Goal: Find specific page/section: Find specific page/section

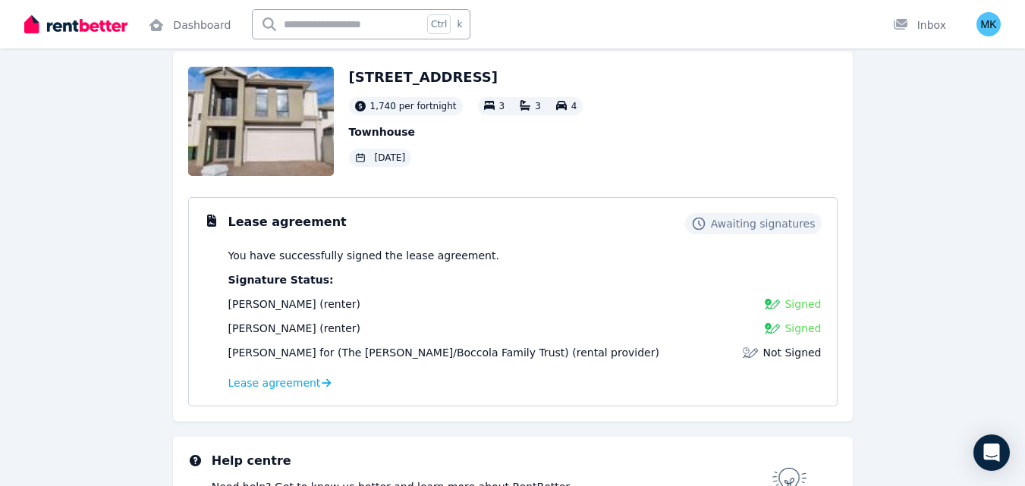
scroll to position [88, 0]
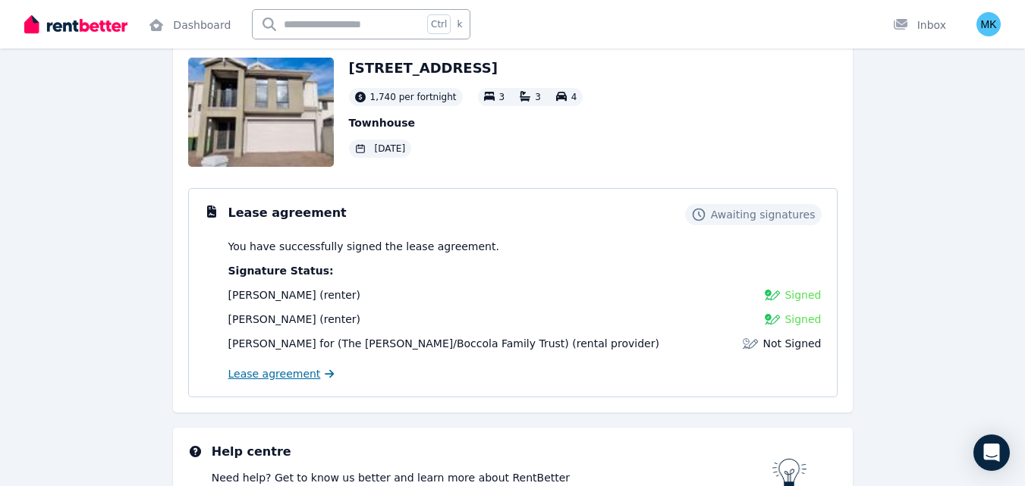
click at [264, 372] on span "Lease agreement" at bounding box center [274, 373] width 93 height 15
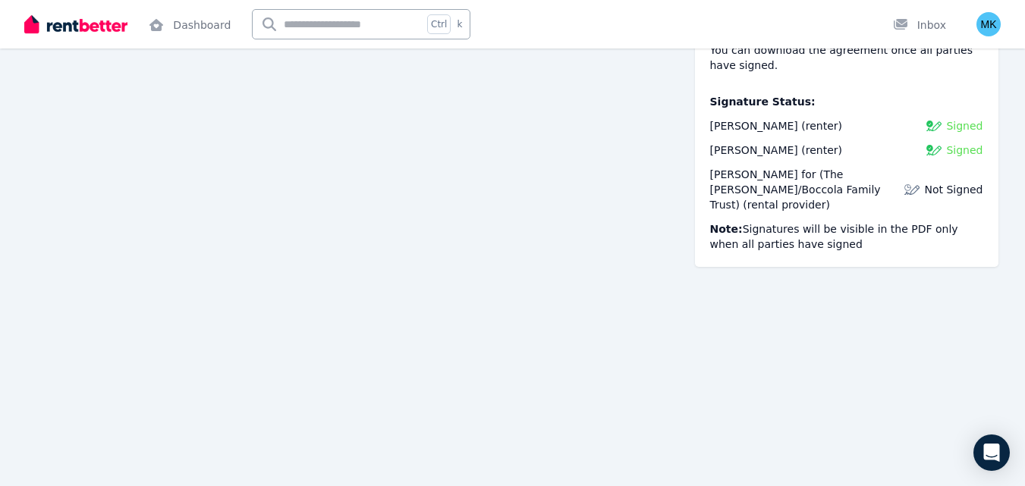
scroll to position [427, 0]
click at [928, 23] on div "Inbox" at bounding box center [919, 24] width 53 height 15
